Goal: Transaction & Acquisition: Purchase product/service

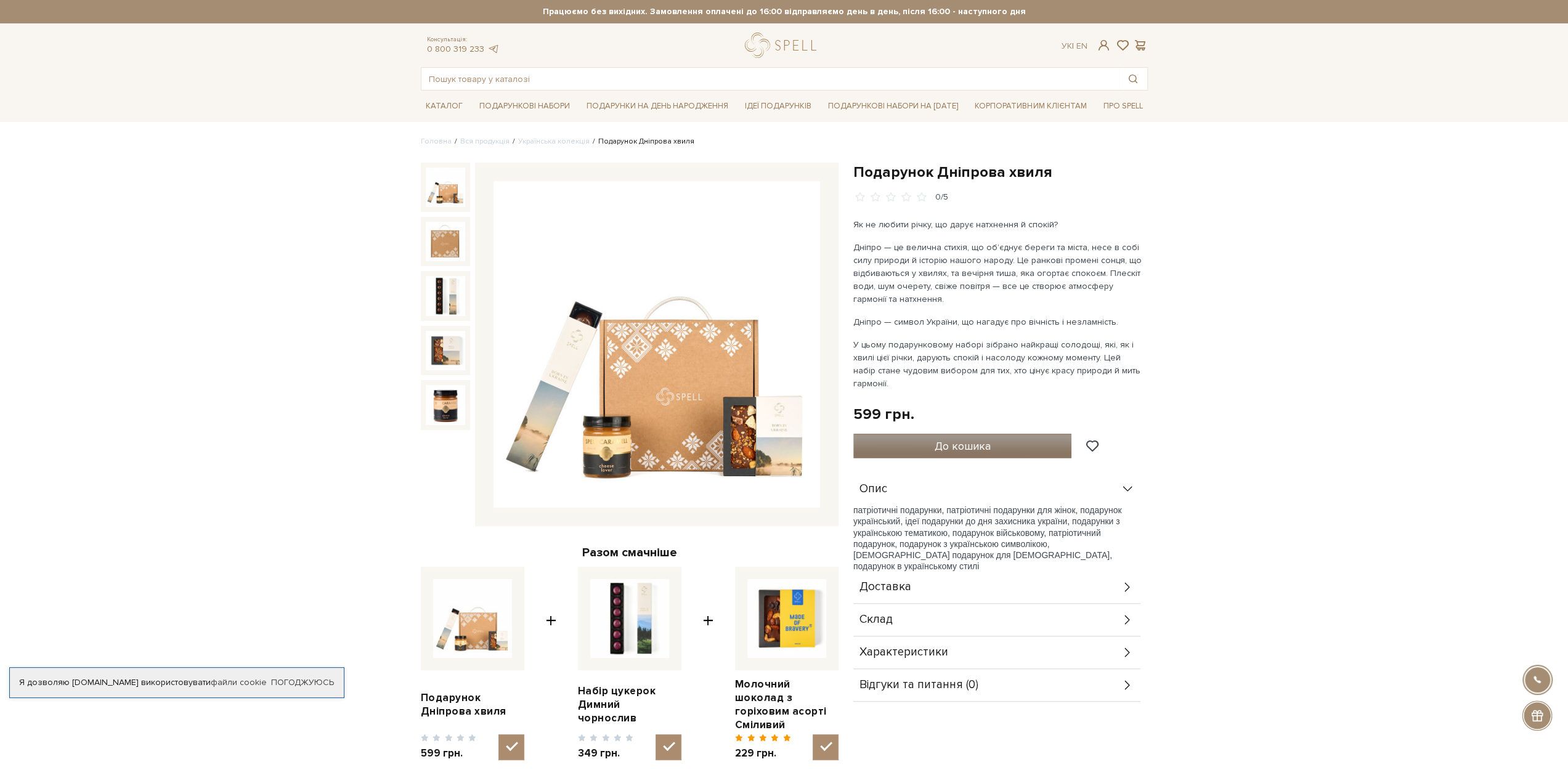
click at [936, 446] on span "До кошика" at bounding box center [962, 446] width 56 height 13
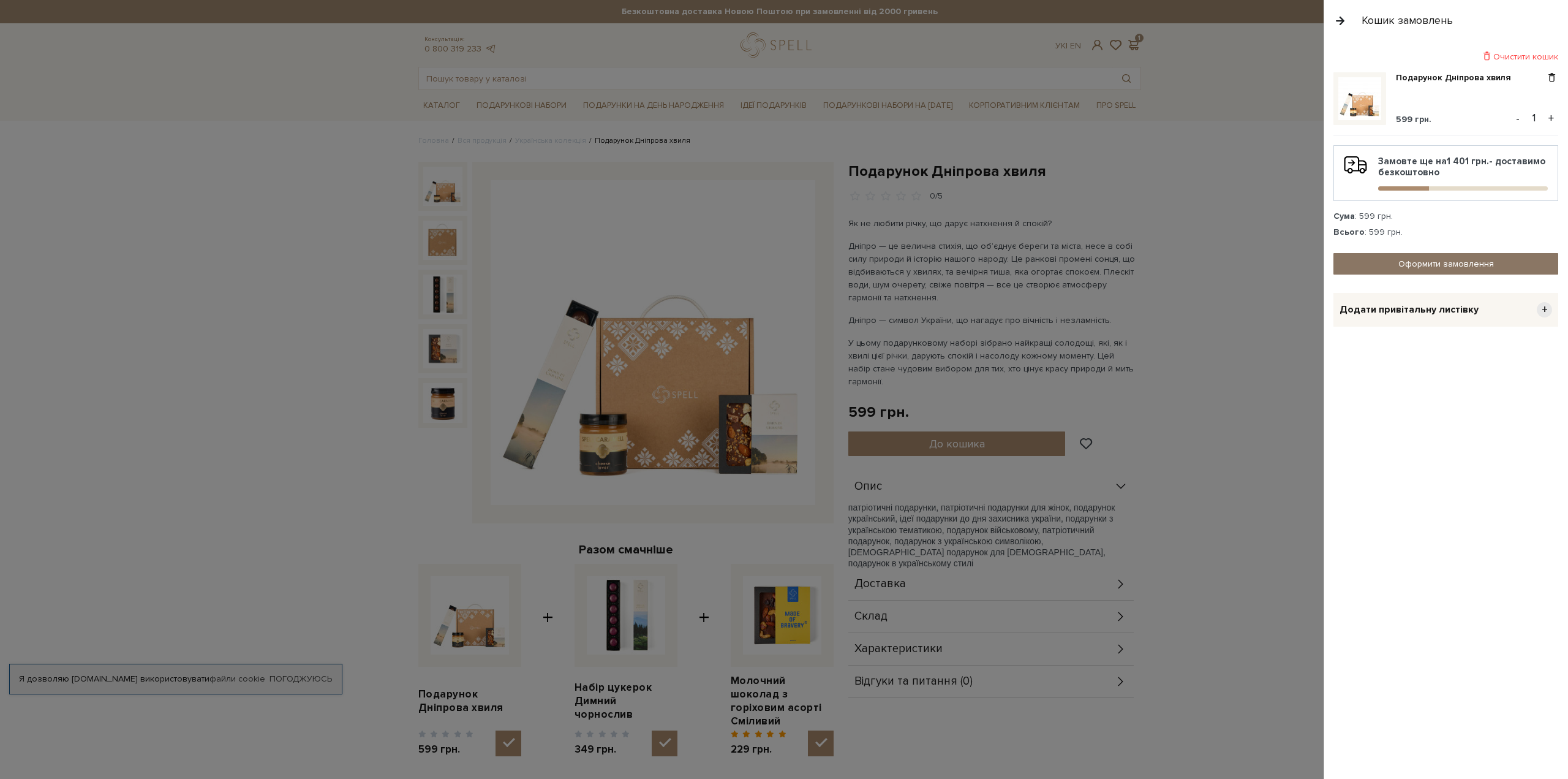
click at [1403, 257] on link "Оформити замовлення" at bounding box center [1446, 264] width 225 height 21
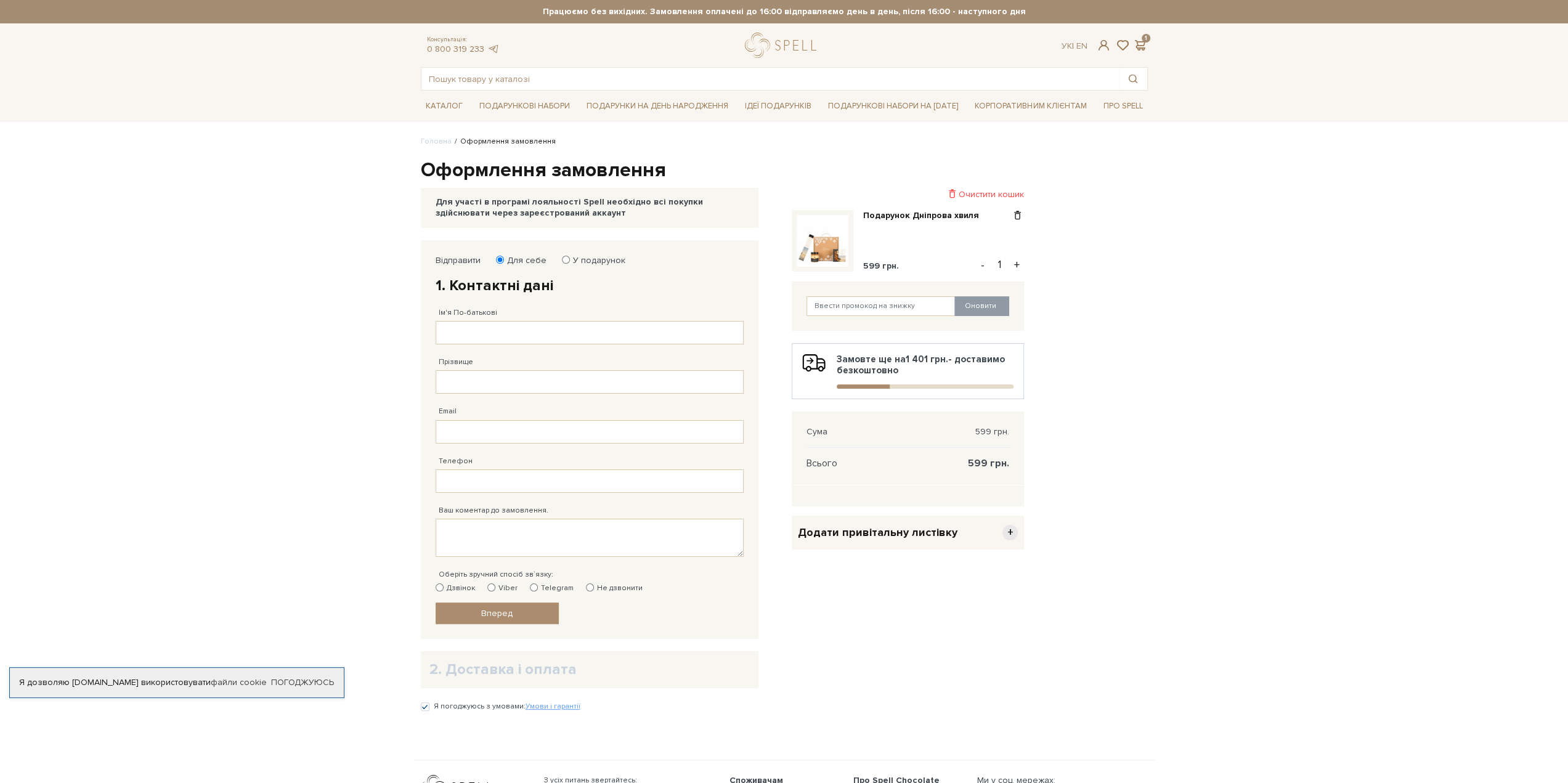
click at [578, 259] on label "У подарунок" at bounding box center [595, 260] width 60 height 11
click at [570, 259] on input "У подарунок" at bounding box center [566, 259] width 8 height 8
radio input "true"
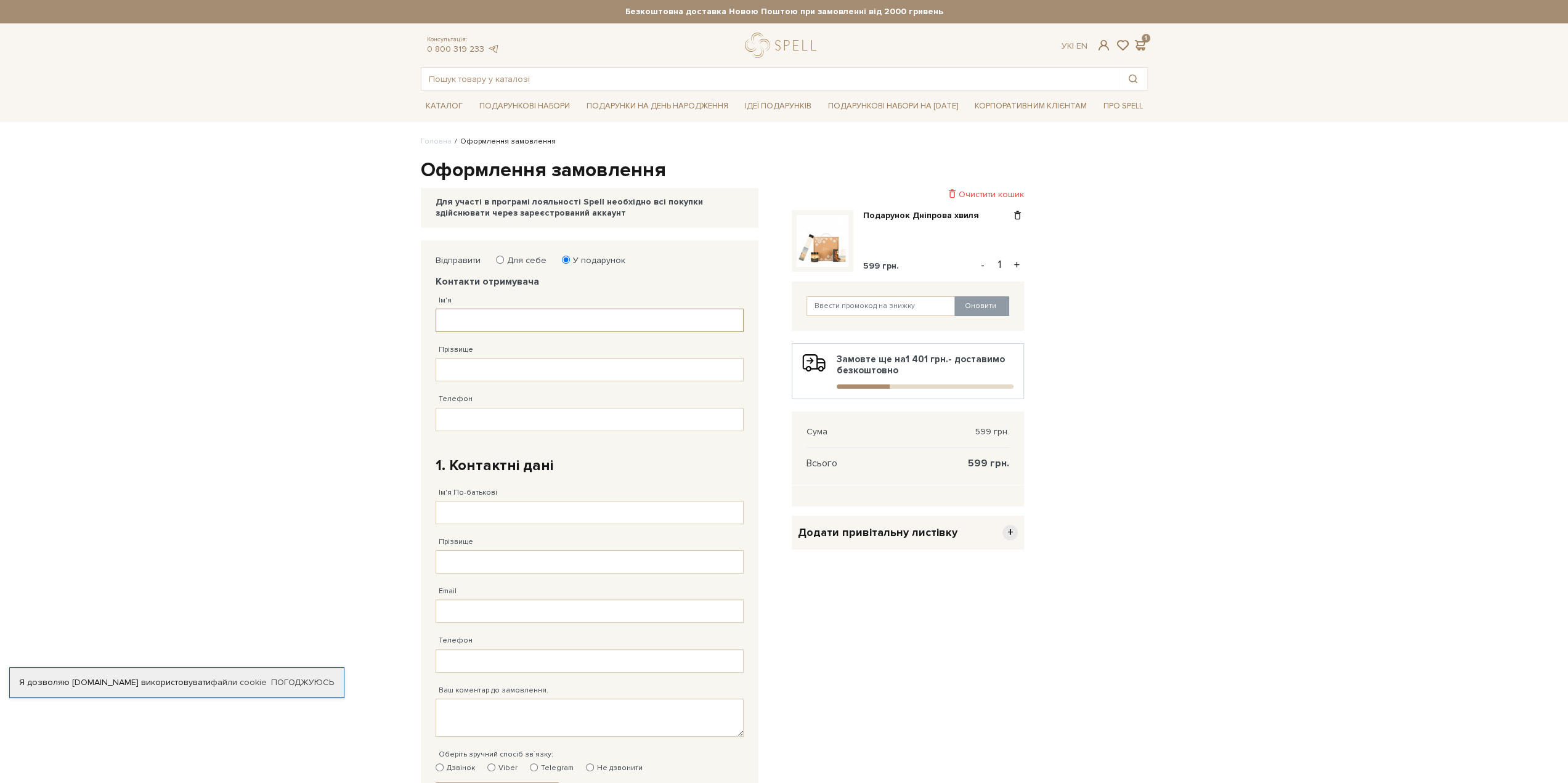
click at [523, 320] on input "Ім'я" at bounding box center [590, 320] width 308 height 23
type input "[PERSON_NAME]"
click at [511, 361] on input "Прізвище" at bounding box center [590, 369] width 308 height 23
type input "[GEOGRAPHIC_DATA]"
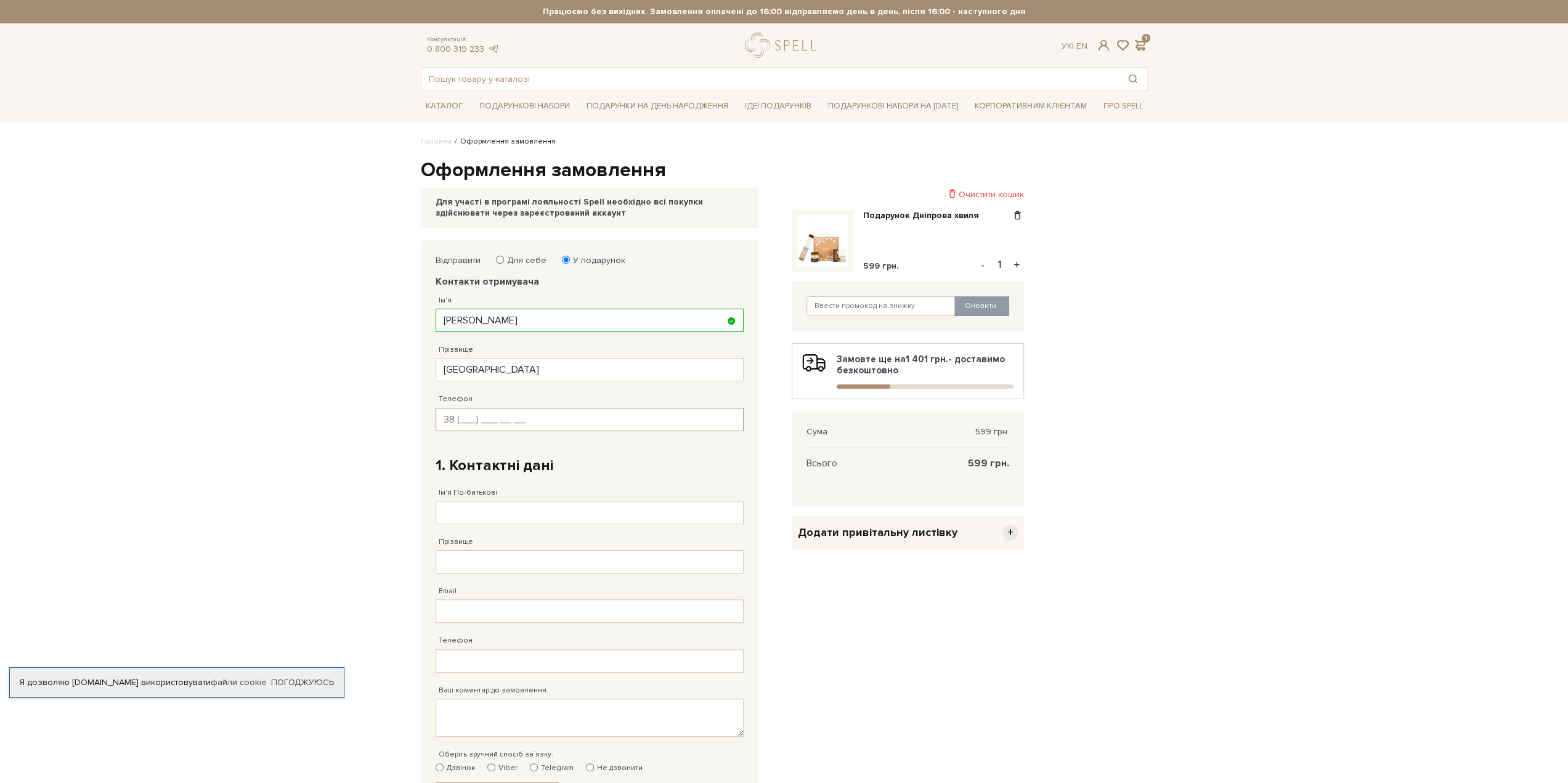
click at [490, 423] on input "Телефон" at bounding box center [590, 419] width 308 height 23
paste input "[PHONE_NUMBER]"
type input "[PHONE_NUMBER]"
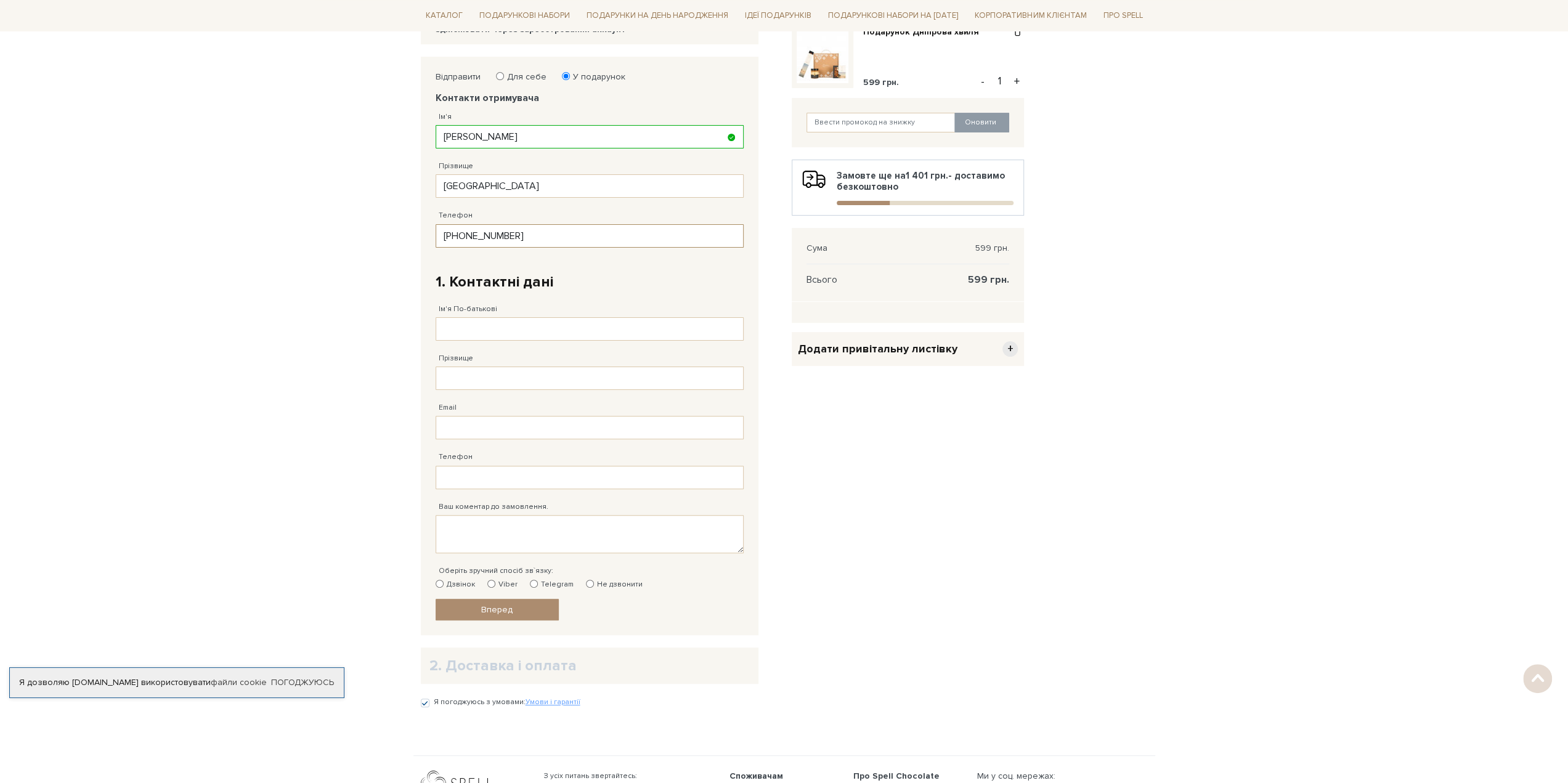
scroll to position [185, 0]
click at [478, 319] on input "Ім'я По-батькові" at bounding box center [590, 328] width 308 height 23
type input "[PERSON_NAME]"
click at [494, 380] on input "Прізвище" at bounding box center [590, 376] width 308 height 23
type input "[PERSON_NAME]"
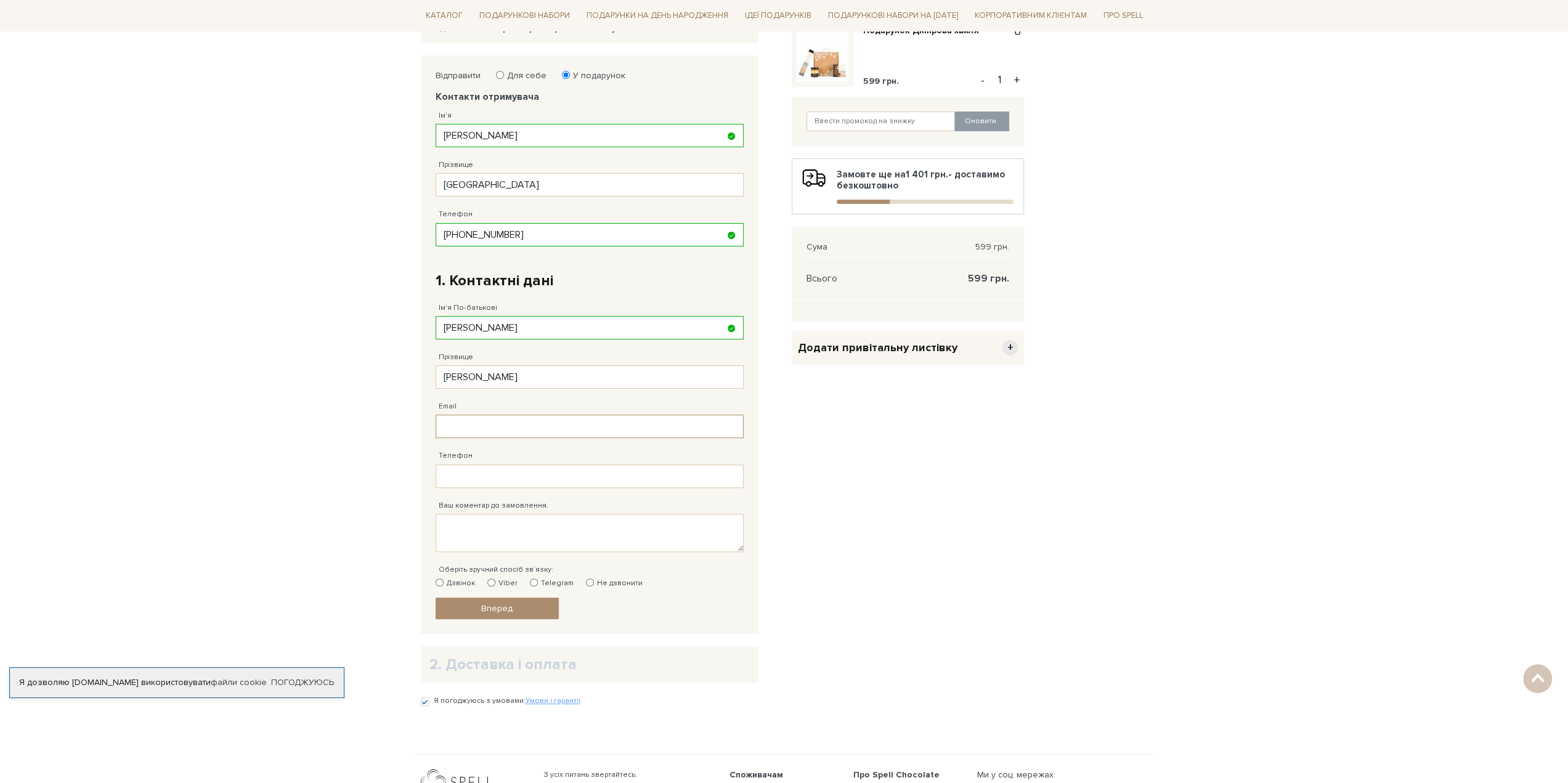
click at [471, 422] on input "Email" at bounding box center [590, 426] width 308 height 23
type input "[EMAIL_ADDRESS][DOMAIN_NAME]"
click at [483, 484] on input "Телефон" at bounding box center [590, 476] width 308 height 23
type input "[PHONE_NUMBER]"
click at [441, 541] on textarea "Ваш коментар до замовлення." at bounding box center [590, 533] width 308 height 38
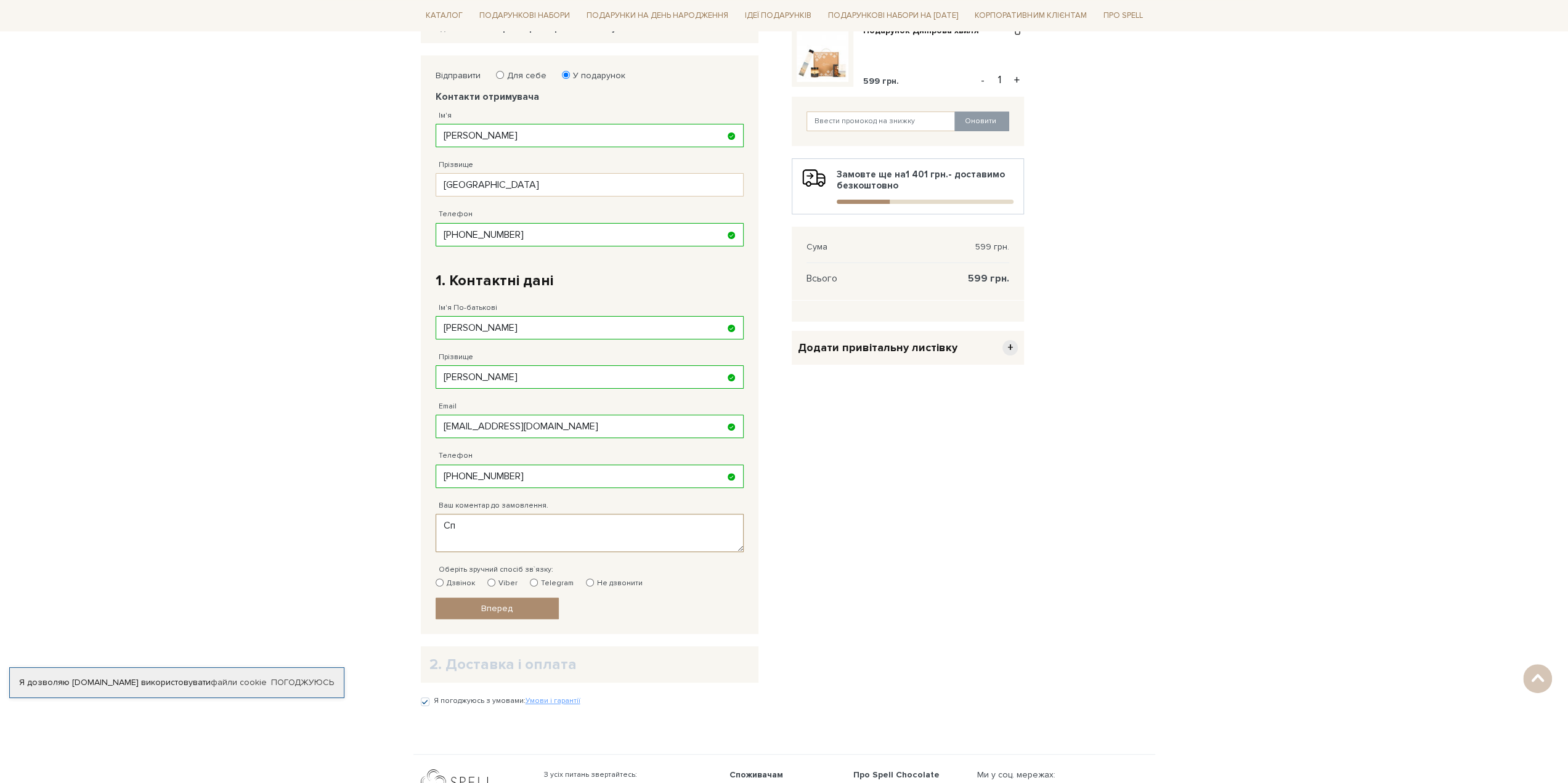
type textarea "С"
type textarea "Якщо є можливість я би хотіла сплатити і доставку"
click at [535, 578] on label "Telegram" at bounding box center [551, 583] width 44 height 11
click at [535, 579] on input "Telegram" at bounding box center [534, 582] width 8 height 8
radio input "true"
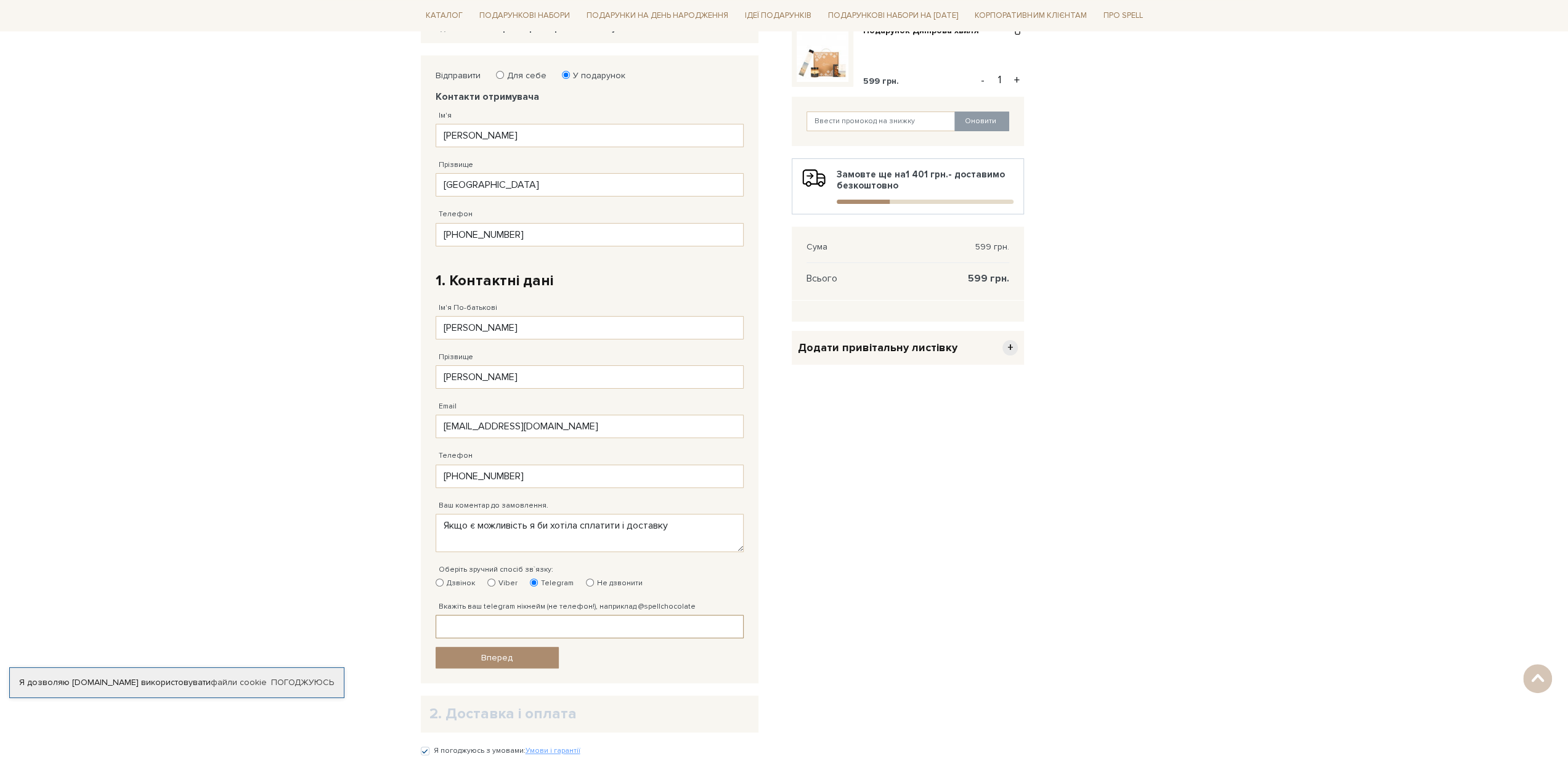
click at [499, 621] on input "Вкажіть ваш telegram нікнейм (не телефон!), наприклад @spellchocolate" at bounding box center [590, 626] width 308 height 23
type input "Q"
type input "@qdnetali"
click at [516, 652] on link "Вперед" at bounding box center [497, 658] width 123 height 21
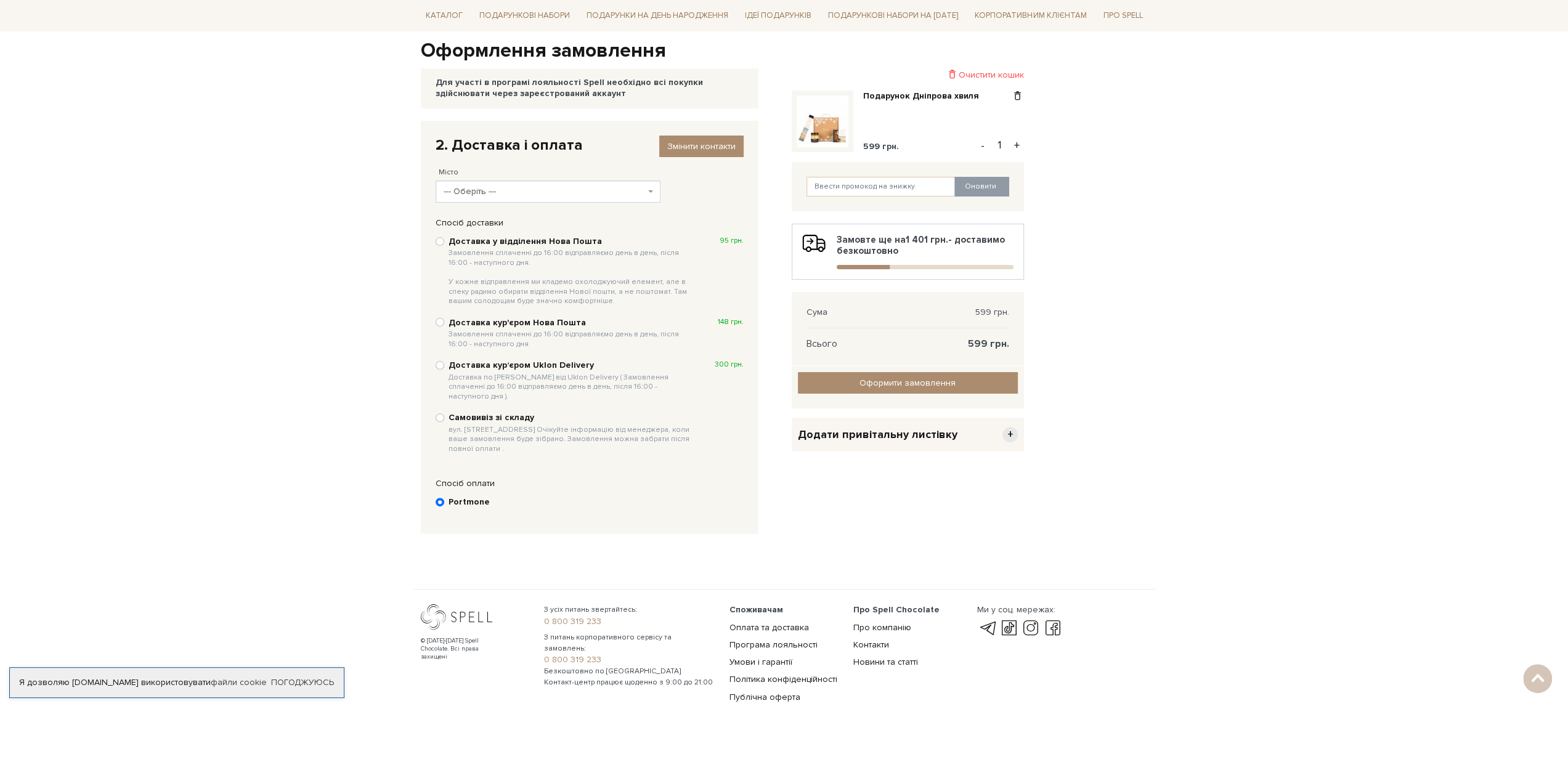
scroll to position [108, 0]
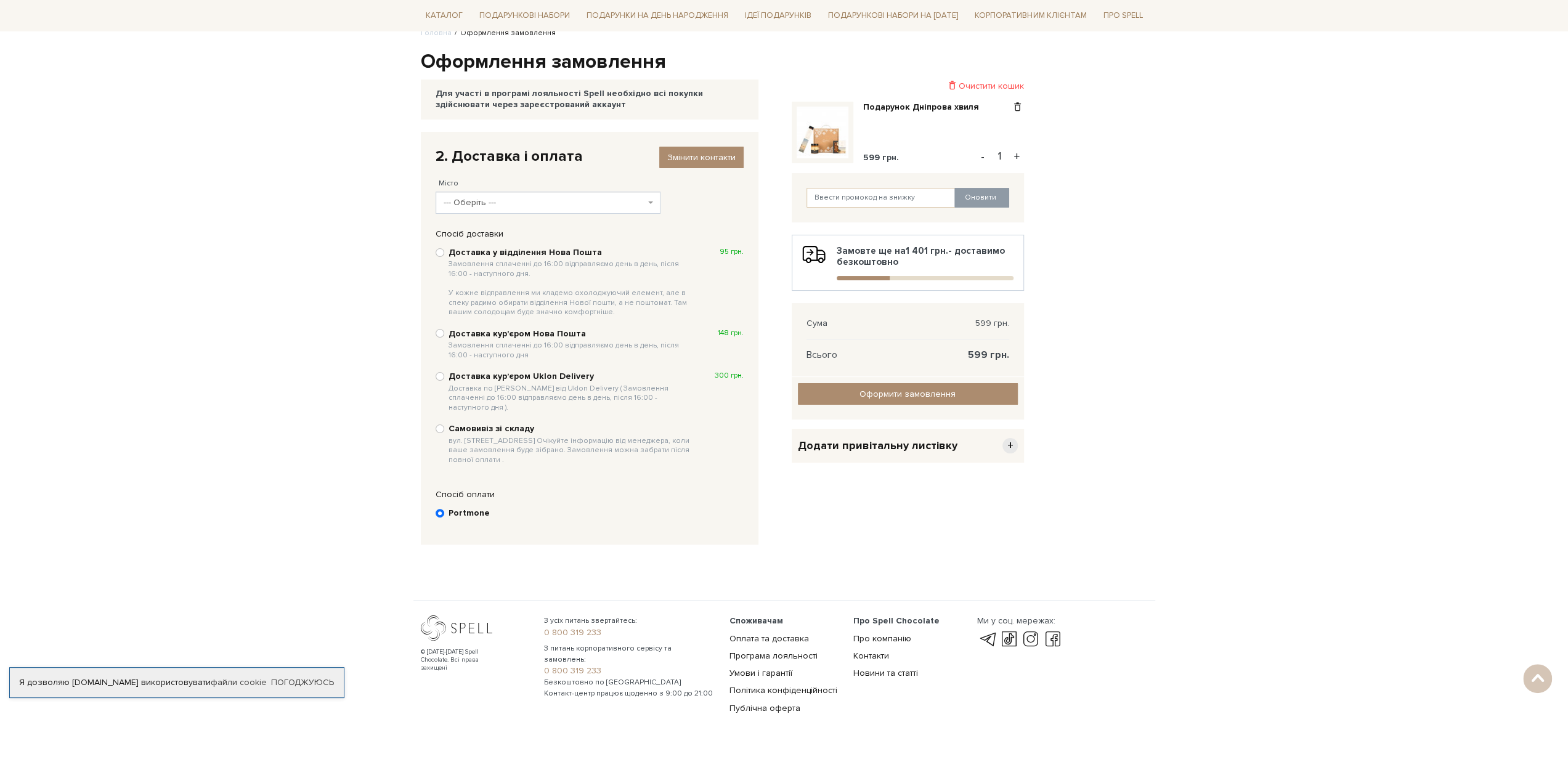
click at [467, 199] on span "--- Оберіть ---" at bounding box center [544, 202] width 202 height 12
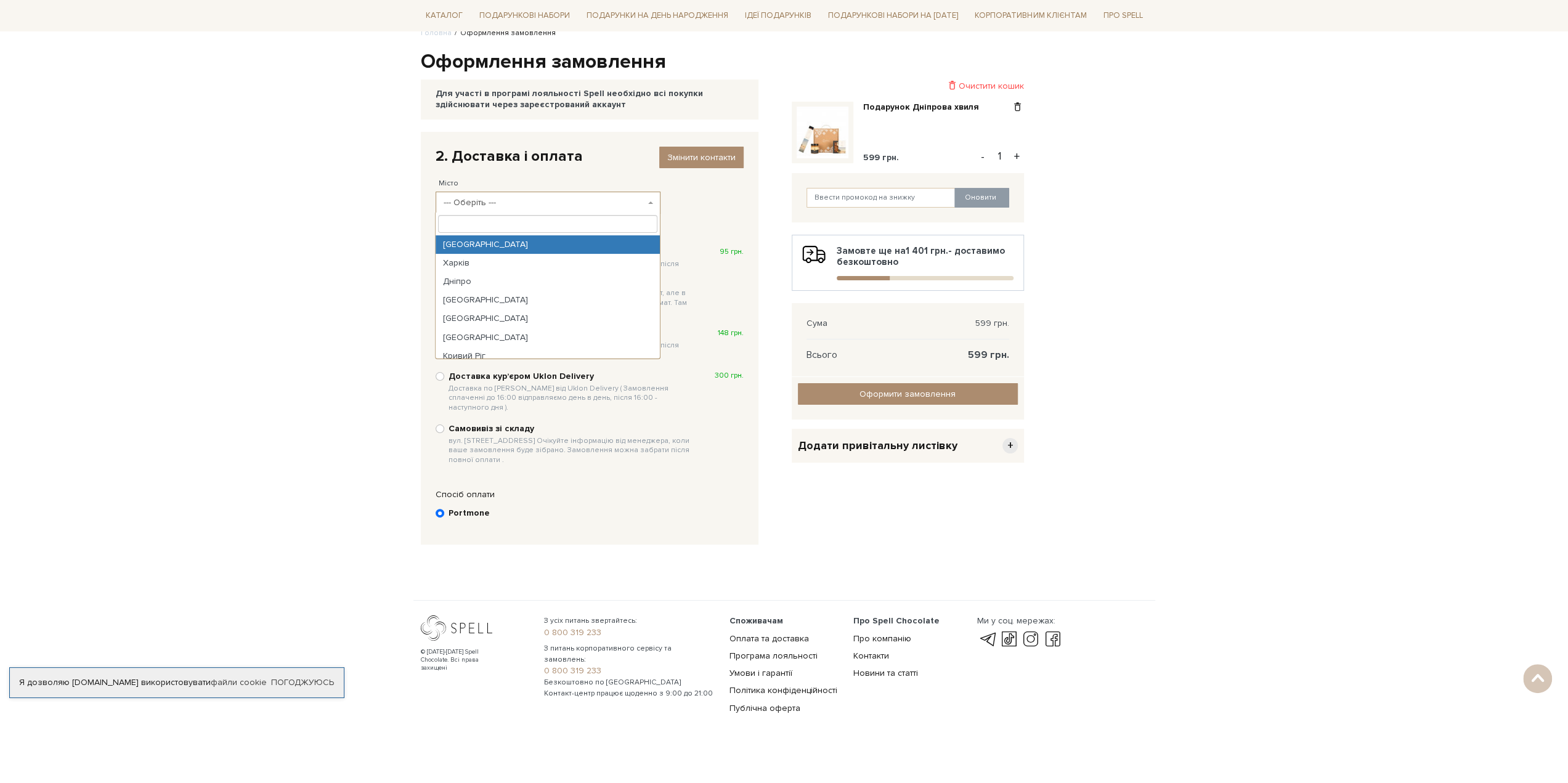
click at [478, 224] on input "search" at bounding box center [547, 223] width 218 height 17
paste input "Жовті Води"
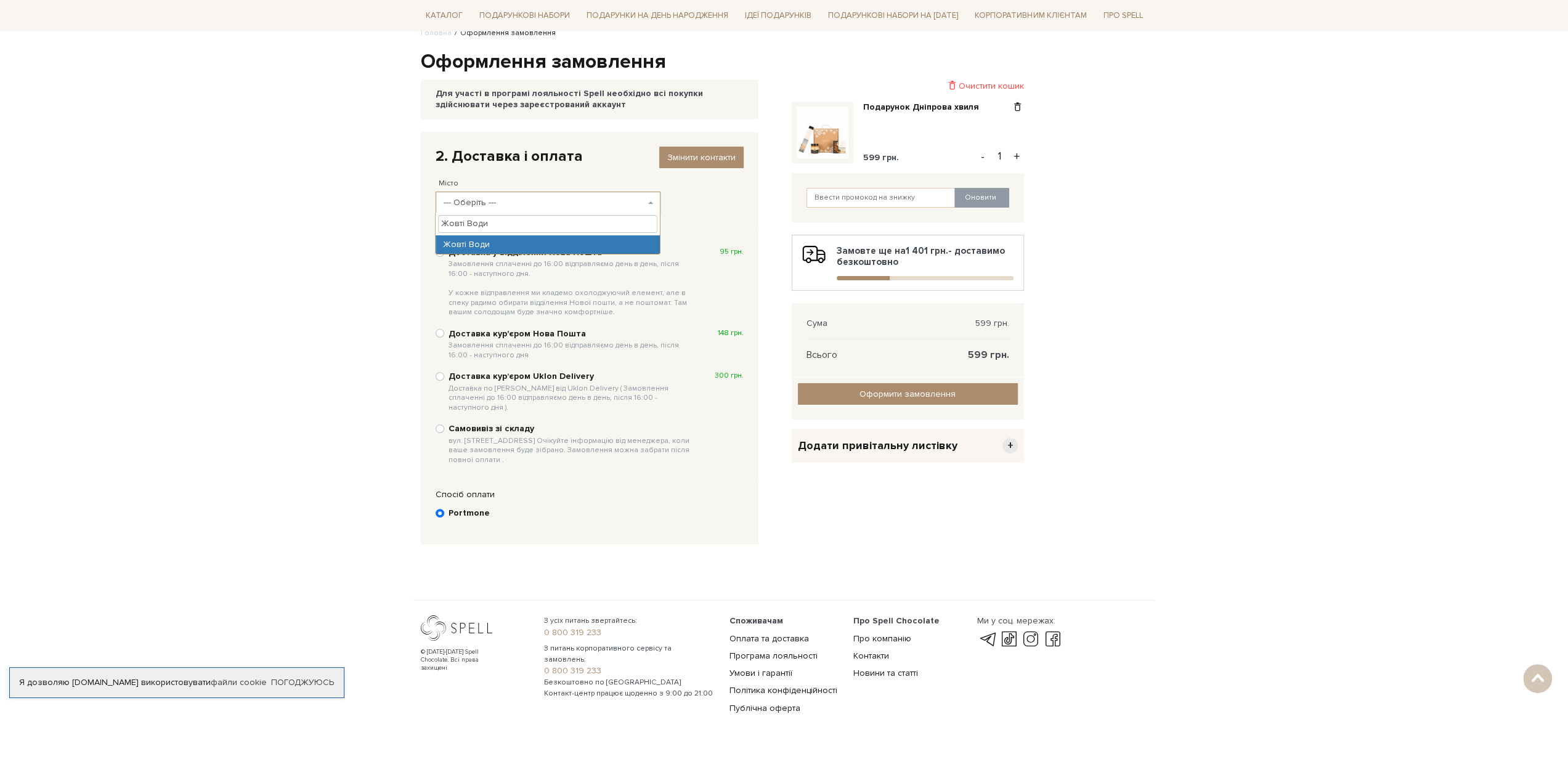
type input "Жовті Води"
select select "Жовті Води"
click at [440, 253] on input "Доставка у відділення Нова Пошта Замовлення сплаченні до 16:00 відправляємо ден…" at bounding box center [440, 253] width 9 height 9
radio input "true"
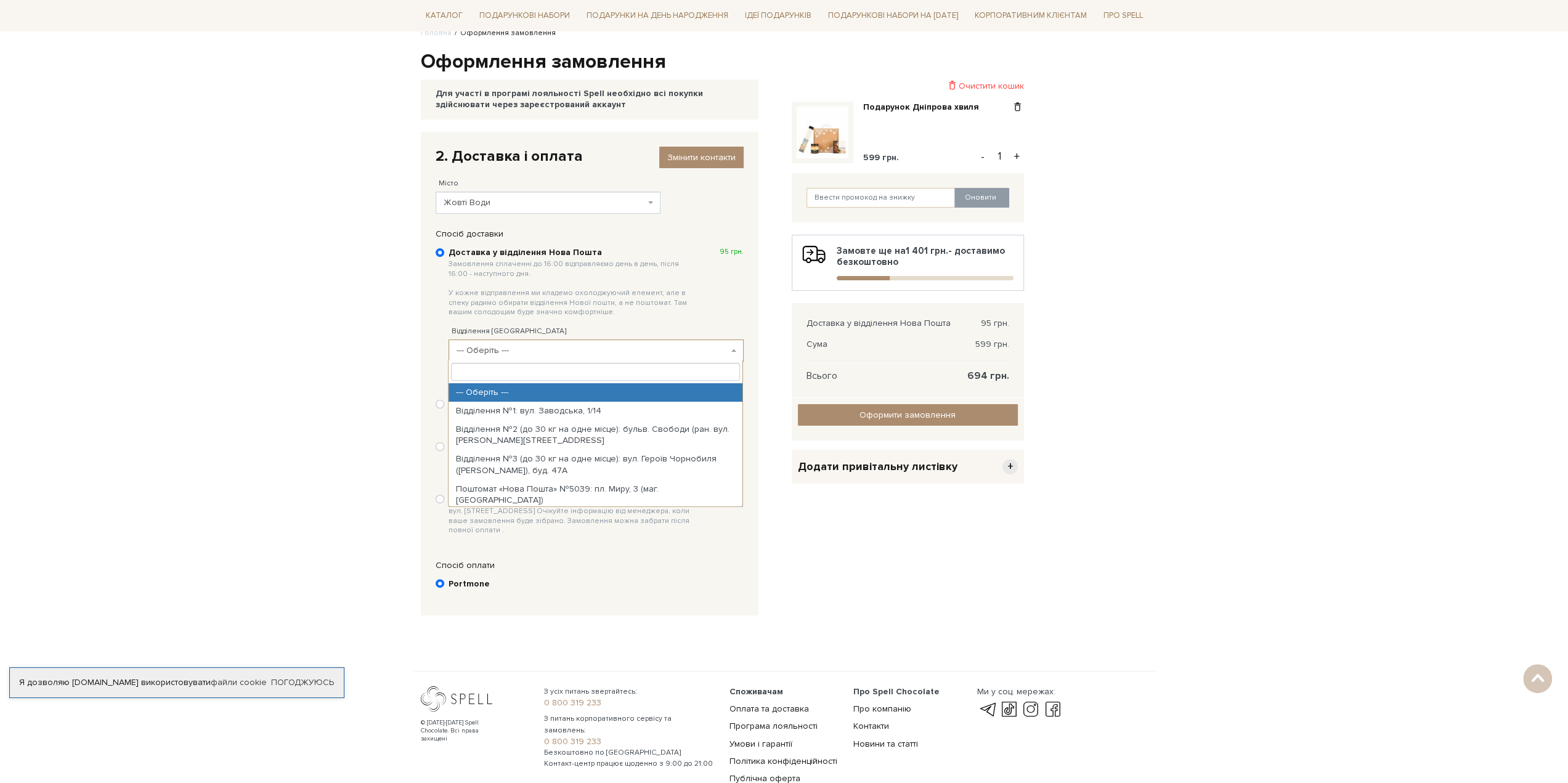
click at [519, 352] on span "--- Оберіть ---" at bounding box center [592, 351] width 272 height 12
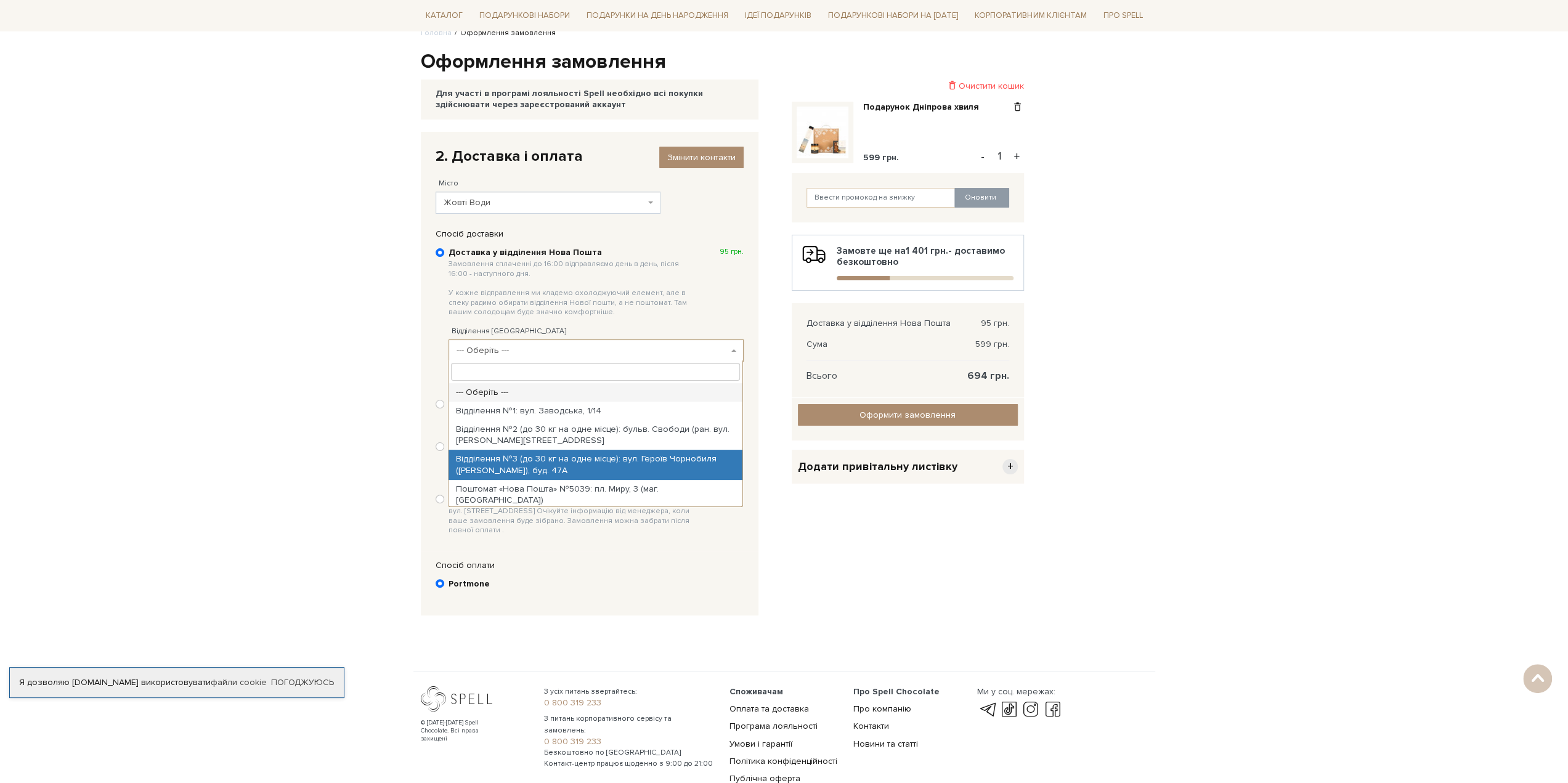
select select "Відділення №3 (до 30 кг на одне місце): вул. Героїв Чорнобиля ([PERSON_NAME]), …"
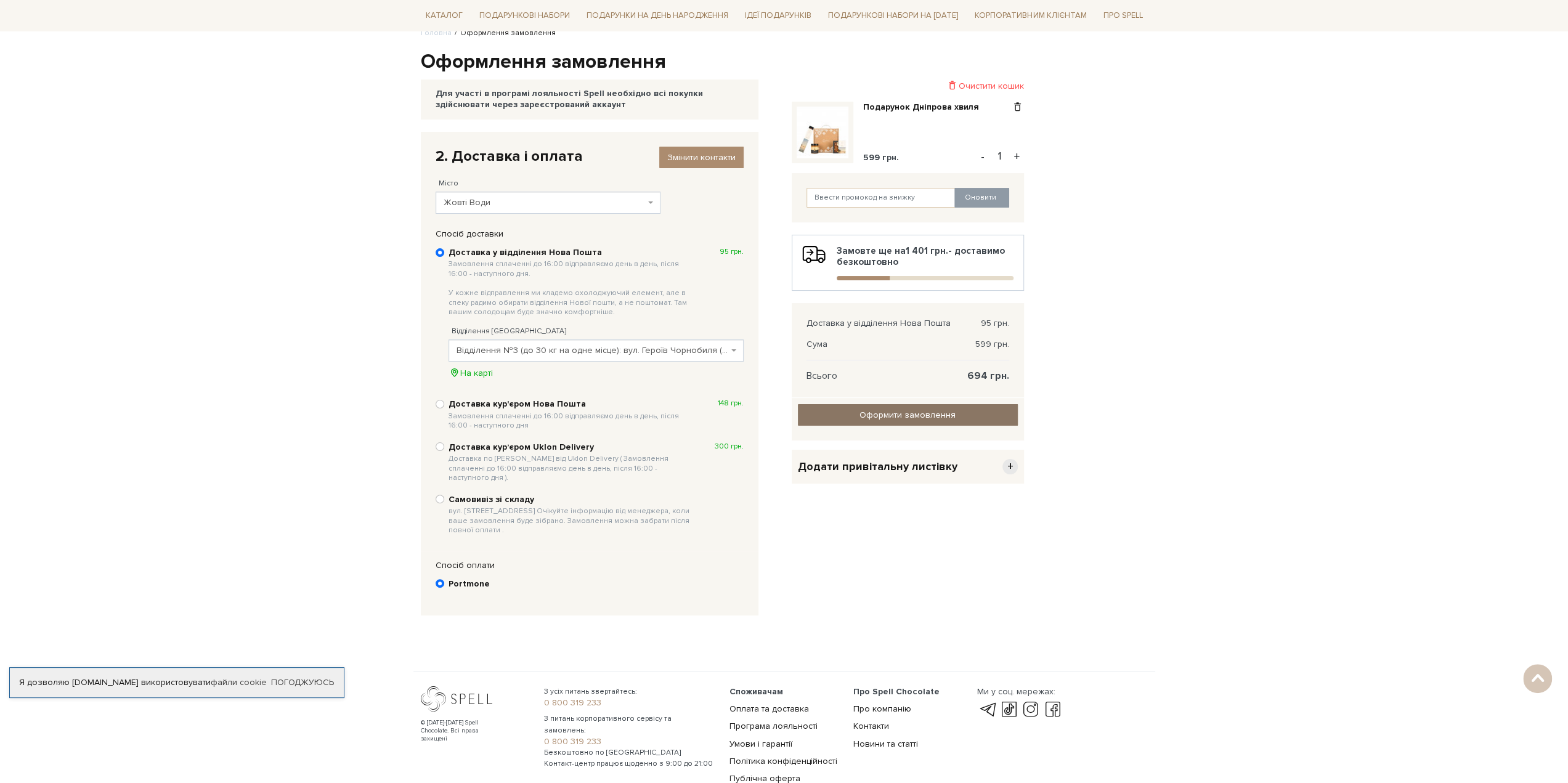
click at [915, 411] on input "Оформити замовлення" at bounding box center [908, 415] width 220 height 21
